Goal: Use online tool/utility: Utilize a website feature to perform a specific function

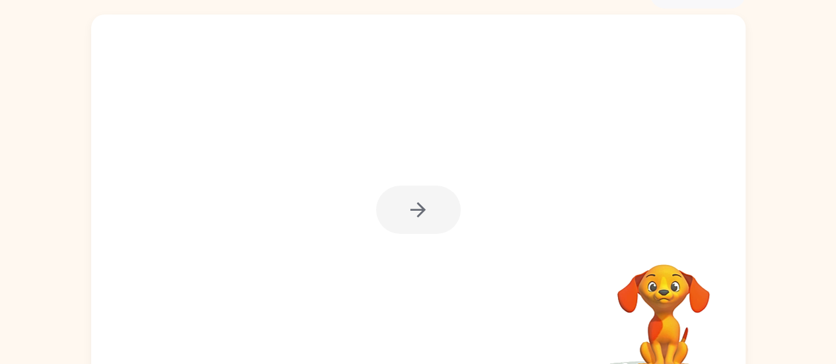
scroll to position [74, 0]
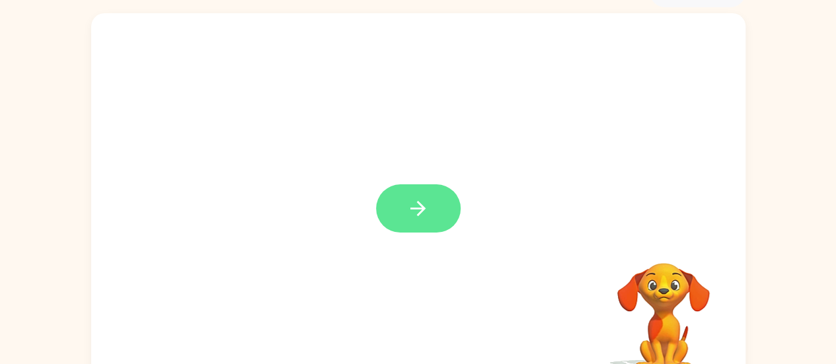
click at [410, 212] on icon "button" at bounding box center [418, 208] width 23 height 23
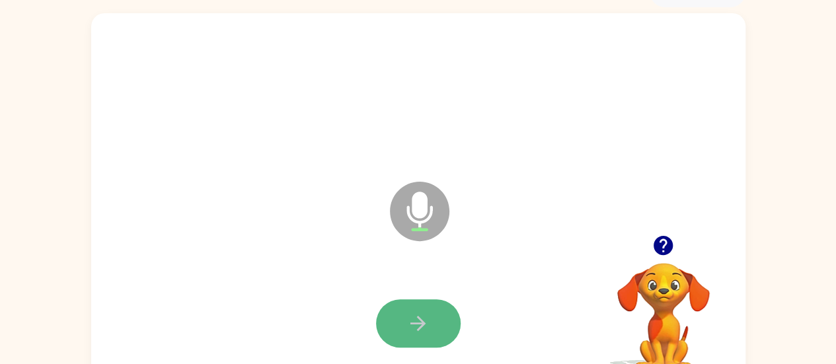
click at [411, 313] on icon "button" at bounding box center [418, 323] width 23 height 23
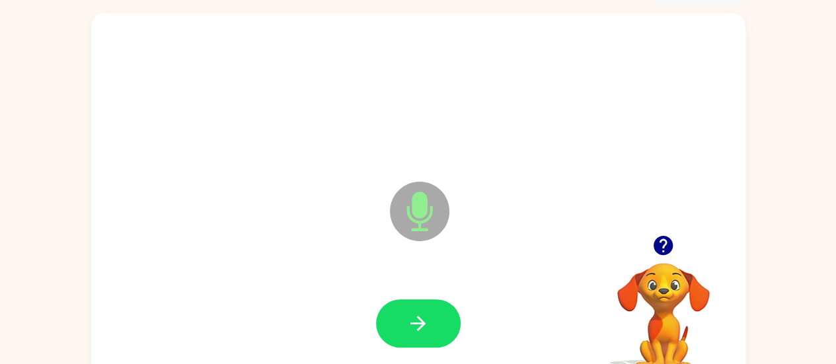
click at [411, 313] on icon "button" at bounding box center [418, 323] width 23 height 23
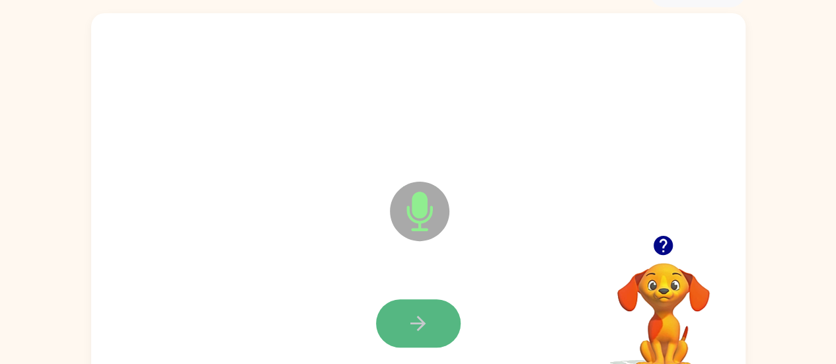
click at [423, 318] on icon "button" at bounding box center [418, 323] width 23 height 23
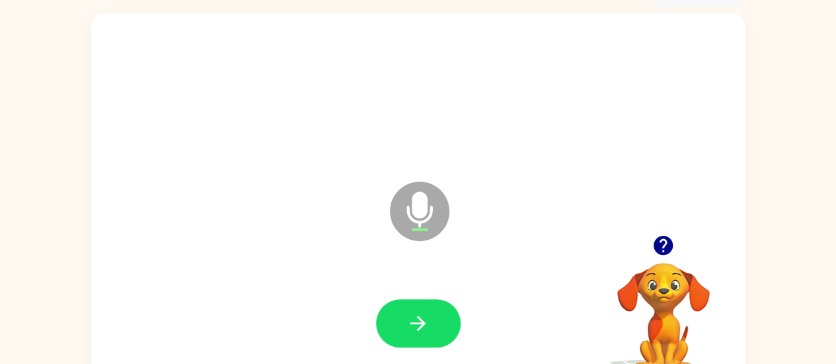
drag, startPoint x: 424, startPoint y: 323, endPoint x: 329, endPoint y: 280, distance: 105.3
click at [329, 280] on div at bounding box center [418, 324] width 628 height 108
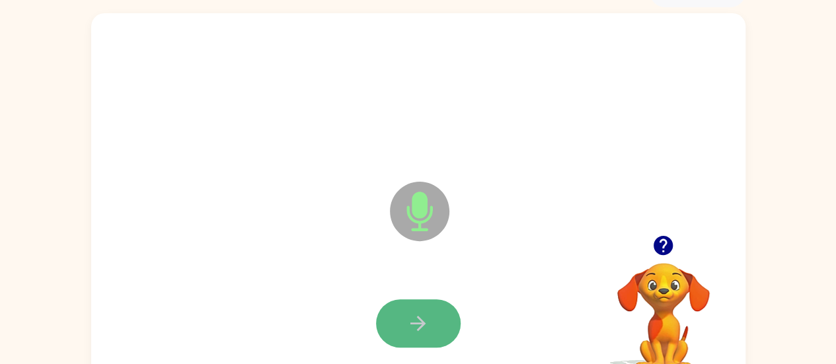
click at [411, 321] on icon "button" at bounding box center [418, 323] width 23 height 23
click at [413, 325] on icon "button" at bounding box center [418, 323] width 23 height 23
click at [418, 322] on icon "button" at bounding box center [418, 323] width 23 height 23
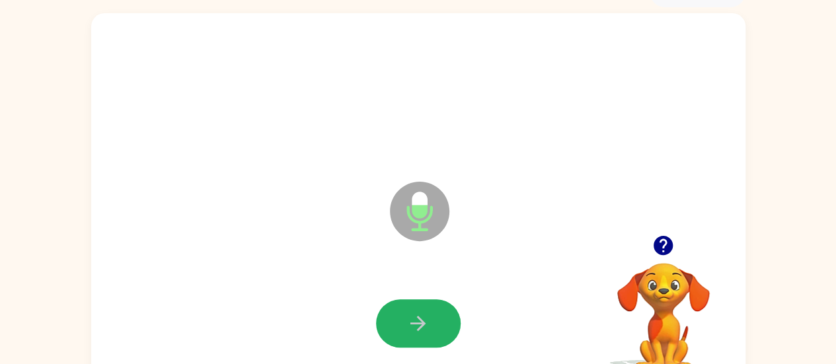
click at [418, 322] on icon "button" at bounding box center [418, 323] width 23 height 23
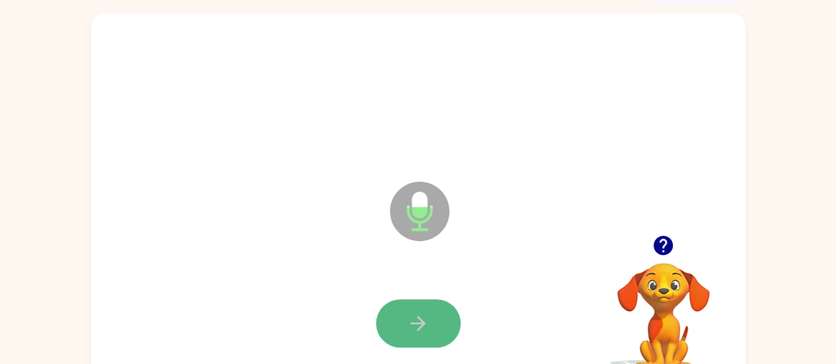
click at [422, 331] on icon "button" at bounding box center [418, 323] width 23 height 23
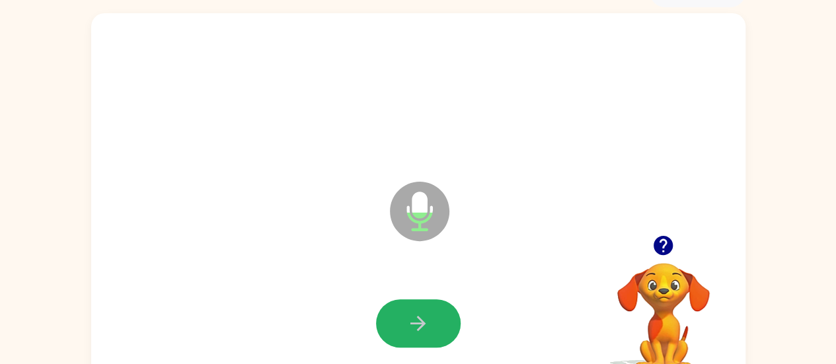
click at [422, 331] on icon "button" at bounding box center [418, 323] width 23 height 23
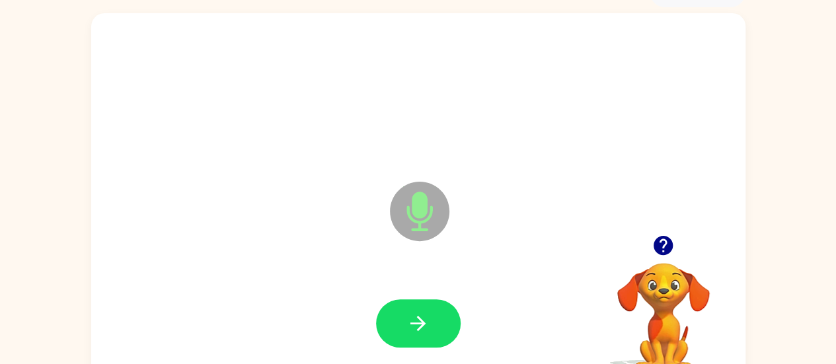
click at [422, 331] on icon "button" at bounding box center [418, 323] width 23 height 23
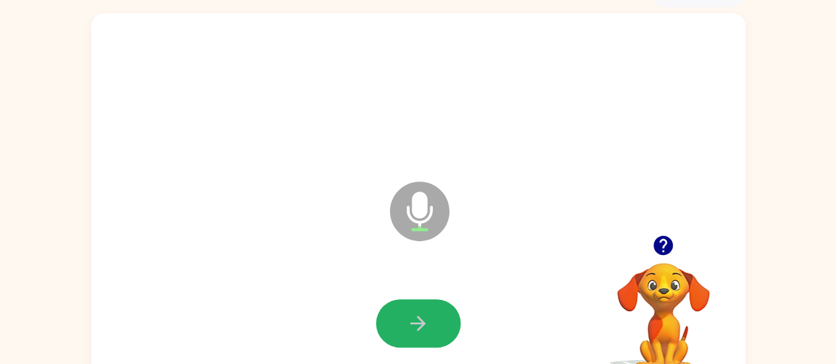
click at [422, 331] on icon "button" at bounding box center [418, 323] width 23 height 23
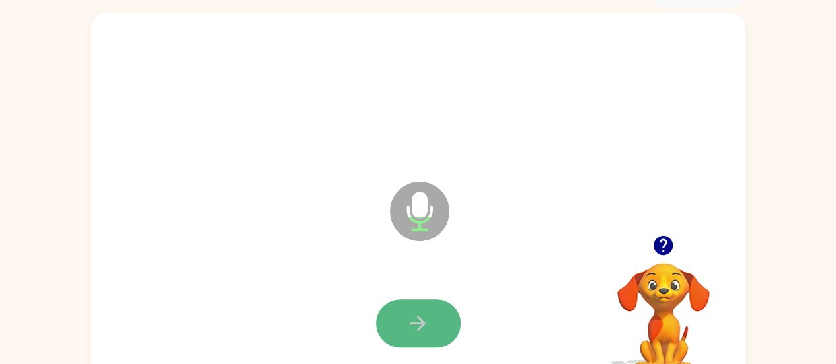
click at [422, 330] on icon "button" at bounding box center [418, 323] width 23 height 23
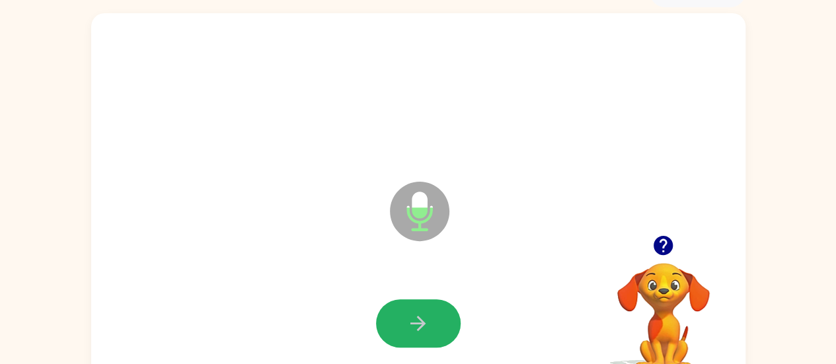
click at [422, 330] on icon "button" at bounding box center [418, 323] width 23 height 23
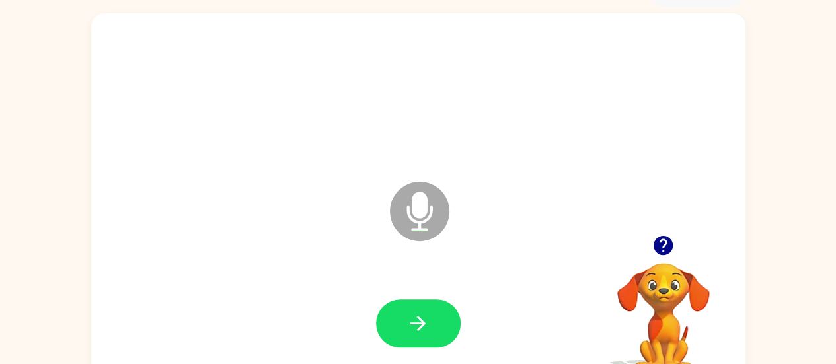
click at [422, 330] on icon "button" at bounding box center [418, 323] width 23 height 23
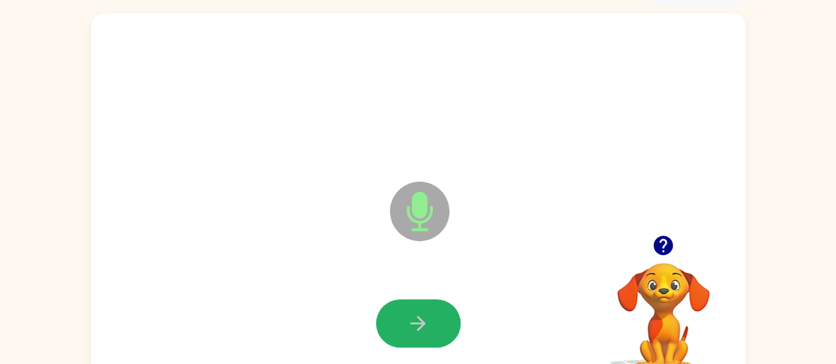
click at [422, 330] on icon "button" at bounding box center [418, 323] width 23 height 23
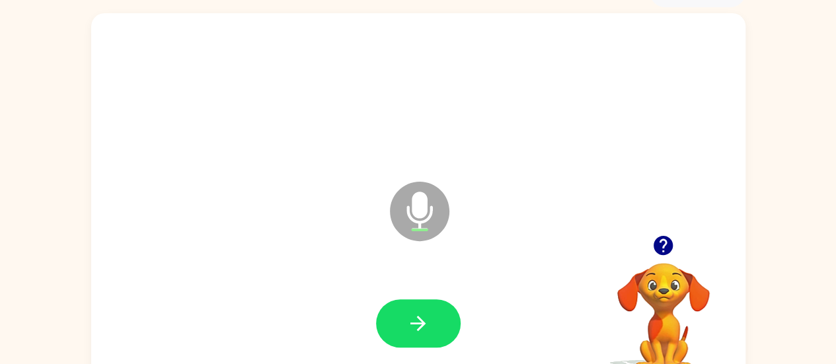
click at [422, 330] on icon "button" at bounding box center [418, 323] width 23 height 23
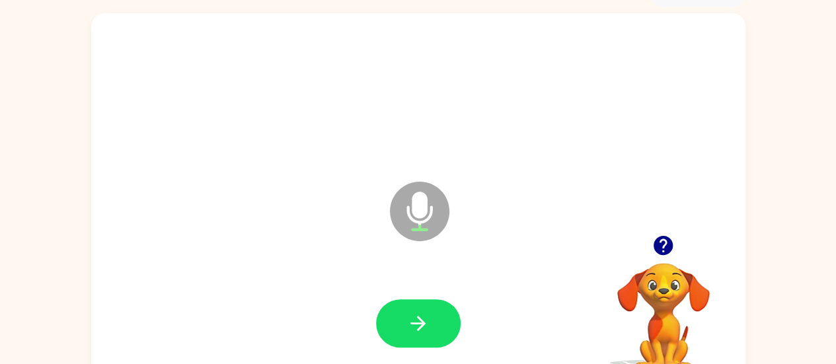
click at [422, 330] on icon "button" at bounding box center [418, 323] width 23 height 23
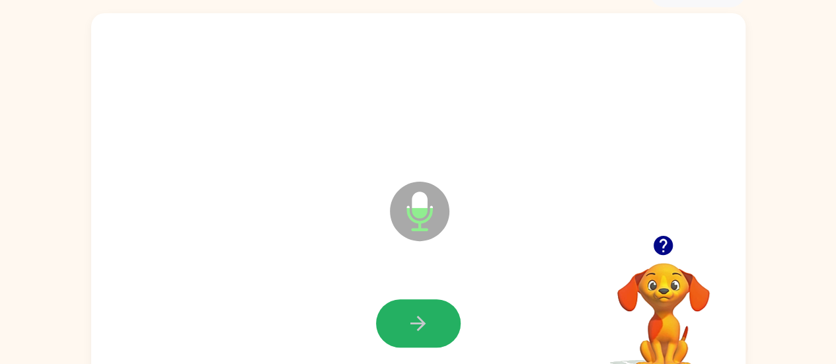
click at [422, 330] on icon "button" at bounding box center [418, 323] width 23 height 23
